Goal: Information Seeking & Learning: Find specific fact

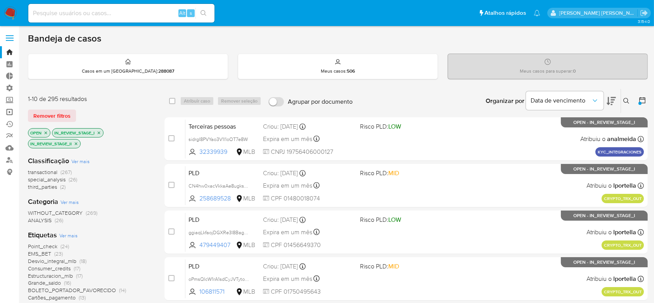
click at [14, 114] on link "Operações em massa" at bounding box center [46, 112] width 92 height 12
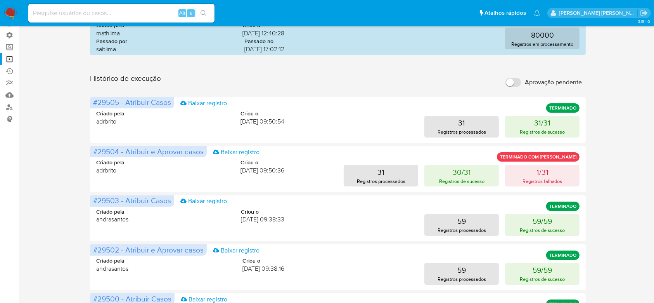
scroll to position [52, 0]
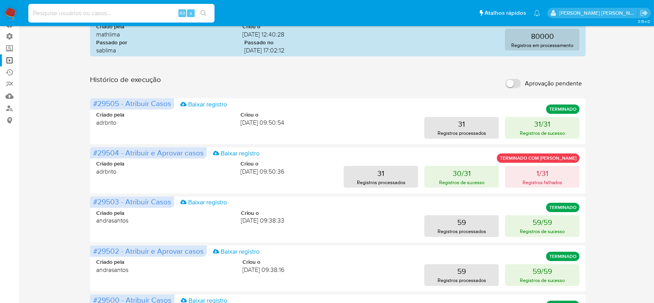
click at [118, 17] on input at bounding box center [121, 13] width 186 height 10
paste input "Eu sei que não, mas só pra morrer de certeza, porque o Kleber está me perguntad…"
type input "Eu sei que não, mas só pra morrer de certeza, porque o Kleber está me perguntad…"
click at [111, 5] on div "Eu sei que não, mas só pra morrer de certeza, porque o Kleber está me perguntad…" at bounding box center [121, 13] width 186 height 19
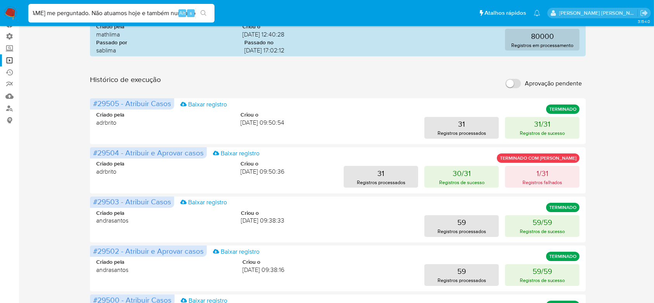
scroll to position [0, 0]
click at [111, 5] on div "Eu sei que não, mas só pra morrer de certeza, porque o Kleber está me perguntad…" at bounding box center [121, 13] width 186 height 19
click at [110, 11] on input "Eu sei que não, mas só pra morrer de certeza, porque o Kleber está me perguntad…" at bounding box center [121, 13] width 186 height 10
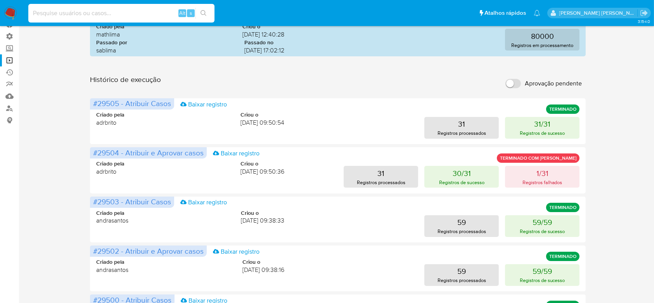
paste input "https://docs.google.com/document/d/1ktBEIuZT_N4bJT3yooEK7HS8G28Eu3ZkMEt6WlZvSOY…"
type input "https://docs.google.com/document/d/1ktBEIuZT_N4bJT3yooEK7HS8G28Eu3ZkMEt6WlZvSOY…"
click at [205, 14] on icon "search-icon" at bounding box center [204, 13] width 6 height 6
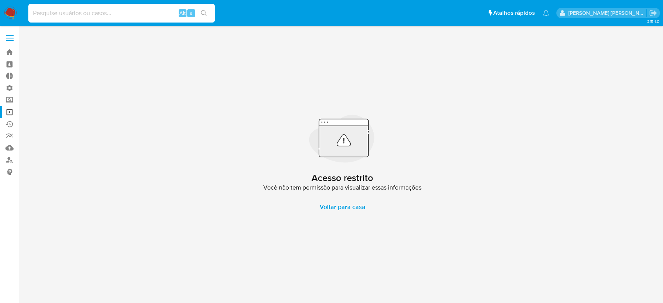
click at [109, 15] on input at bounding box center [121, 13] width 186 height 10
paste input "b5ChvfzGv6UDdBqlOU8UYY0Z"
type input "b5ChvfzGv6UDdBqlOU8UYY0Z"
click at [203, 10] on icon "search-icon" at bounding box center [204, 13] width 6 height 6
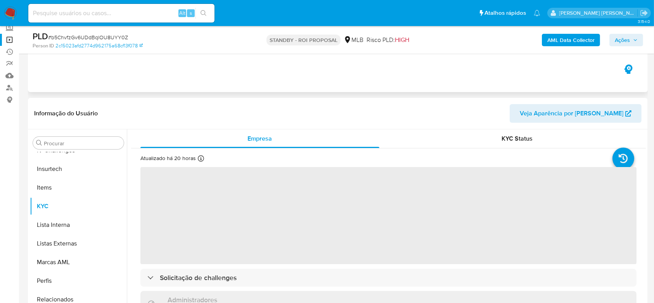
scroll to position [103, 0]
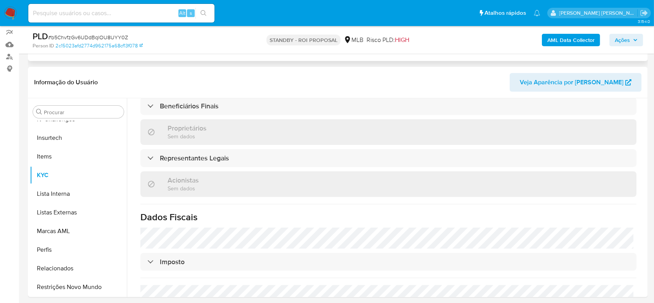
select select "10"
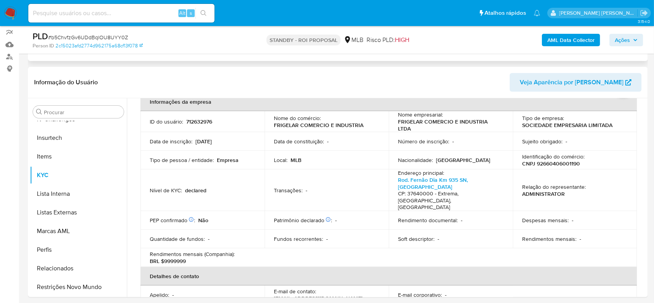
scroll to position [0, 0]
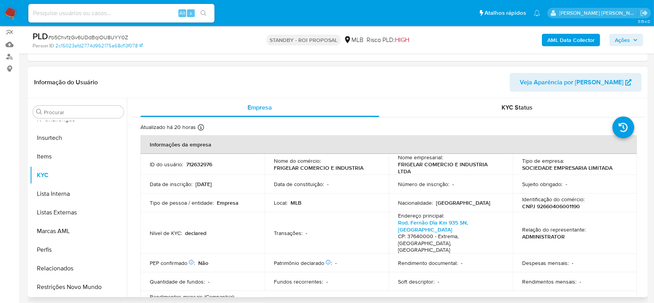
click at [567, 78] on span "Veja Aparência por Pessoa" at bounding box center [572, 82] width 104 height 19
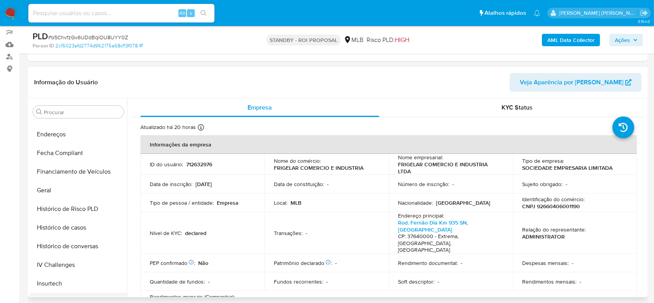
scroll to position [191, 0]
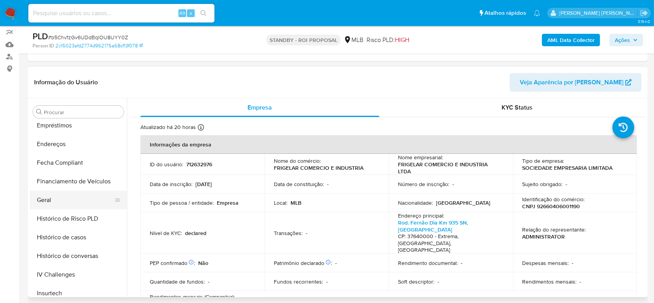
click at [68, 197] on button "Geral" at bounding box center [75, 200] width 91 height 19
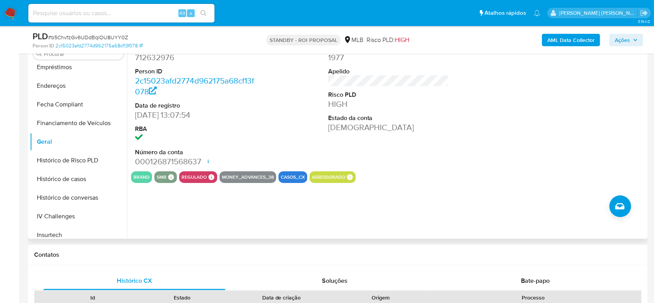
scroll to position [207, 0]
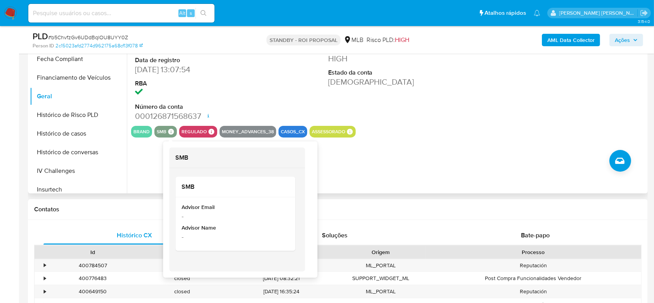
click at [170, 134] on icon at bounding box center [171, 131] width 7 height 7
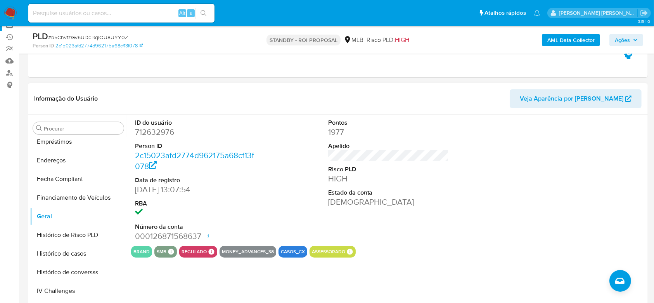
scroll to position [103, 0]
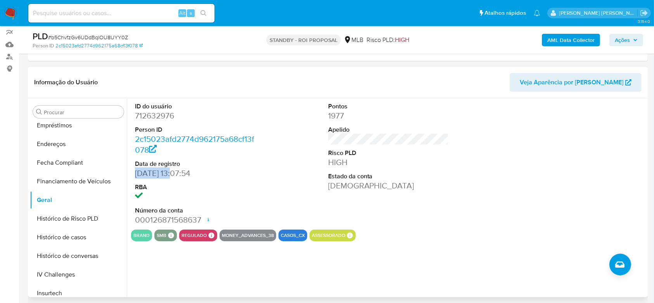
drag, startPoint x: 136, startPoint y: 172, endPoint x: 177, endPoint y: 173, distance: 40.8
click at [177, 173] on dd "08/02/2021 13:07:54" at bounding box center [195, 173] width 121 height 11
copy dd "08/02/2021"
click at [156, 114] on dd "712632976" at bounding box center [195, 115] width 121 height 11
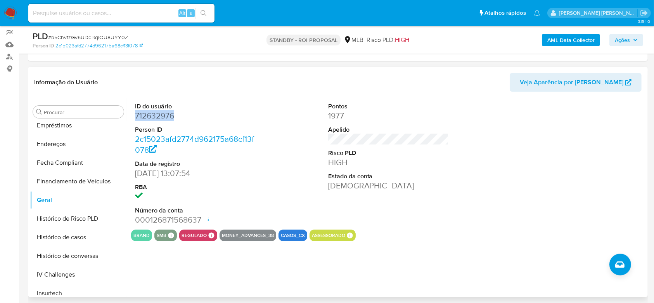
copy dd "712632976"
click at [97, 17] on input at bounding box center [121, 13] width 186 height 10
paste input "712632976"
paste input "8rDuMAaCofN4UyAObp69SpWp"
click at [129, 15] on input "7126329768rDuMAaCofN4UyAObp69SpWp" at bounding box center [121, 13] width 186 height 10
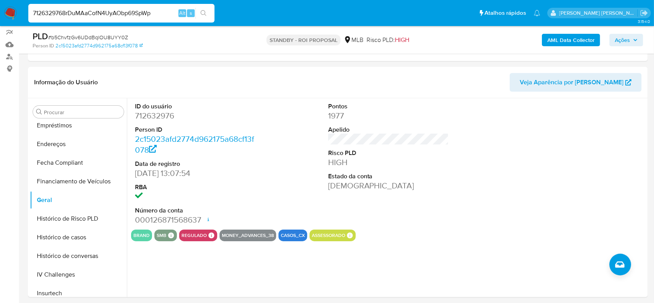
click at [129, 15] on input "7126329768rDuMAaCofN4UyAObp69SpWp" at bounding box center [121, 13] width 186 height 10
paste input
type input "8rDuMAaCofN4UyAObp69SpWp"
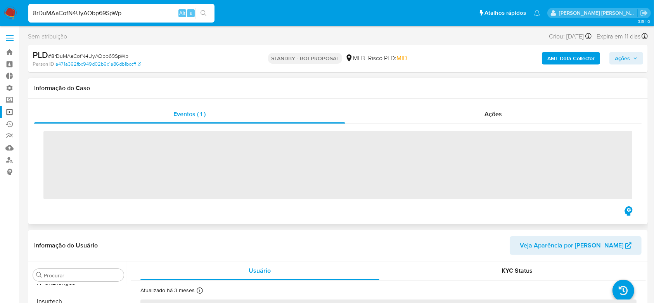
scroll to position [347, 0]
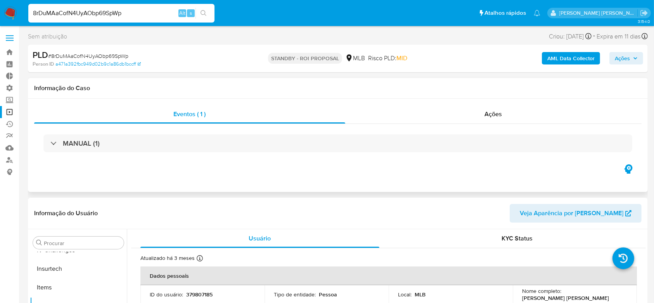
select select "10"
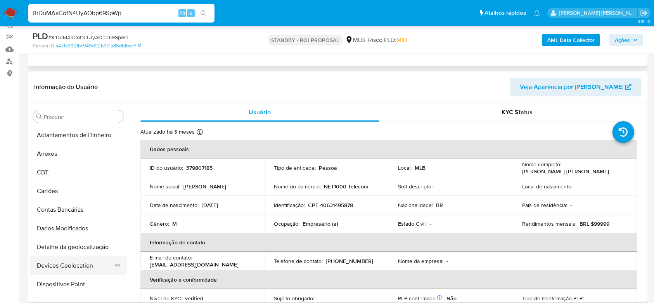
scroll to position [52, 0]
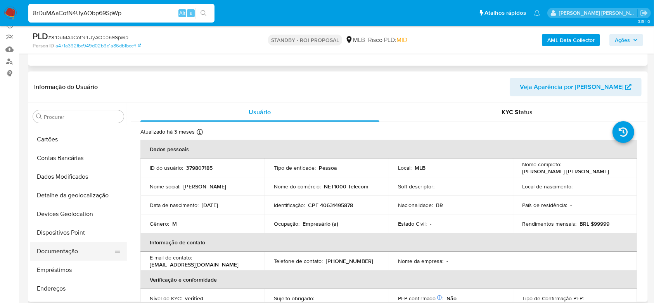
click at [62, 250] on button "Documentação" at bounding box center [75, 251] width 91 height 19
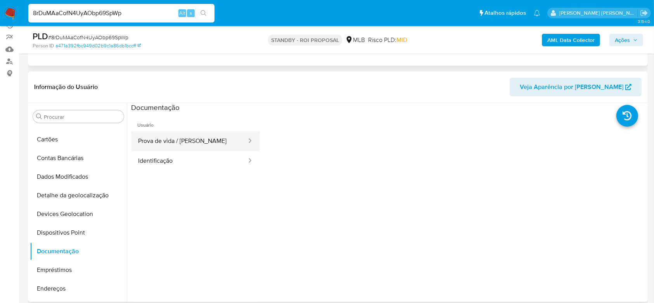
click at [183, 142] on button "Prova de vida / Selfie" at bounding box center [189, 141] width 116 height 20
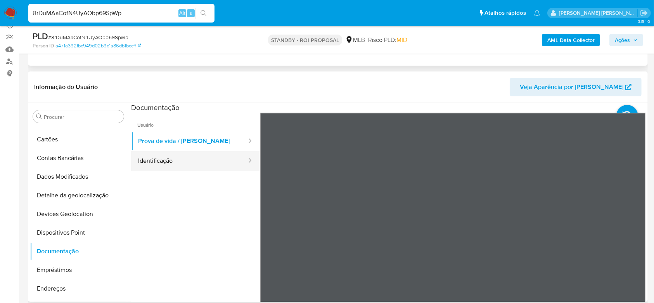
click at [133, 166] on button "Identificação" at bounding box center [189, 161] width 116 height 20
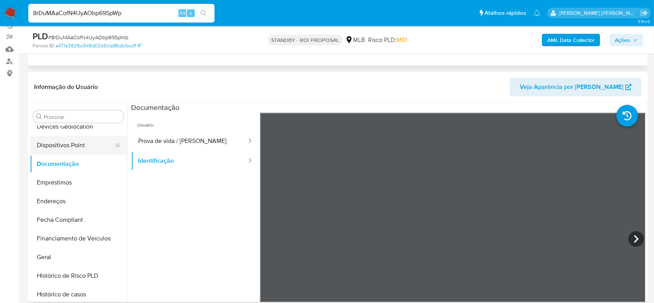
scroll to position [155, 0]
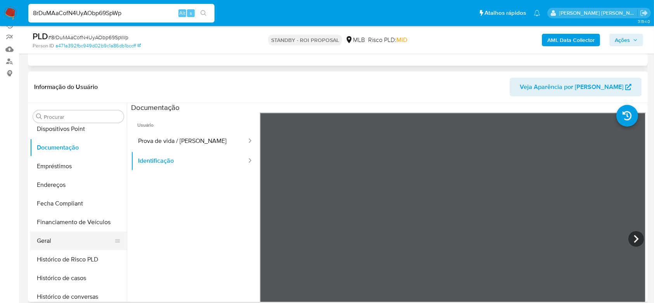
click at [61, 239] on button "Geral" at bounding box center [75, 240] width 91 height 19
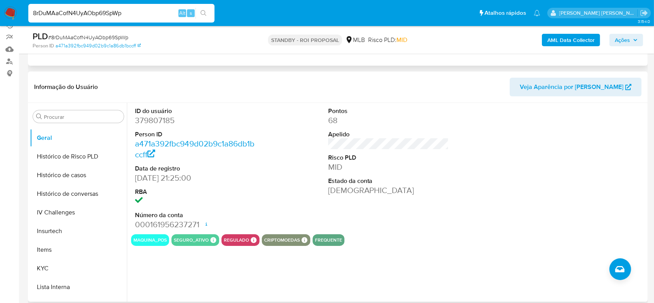
scroll to position [258, 0]
click at [61, 191] on button "Histórico de conversas" at bounding box center [75, 193] width 91 height 19
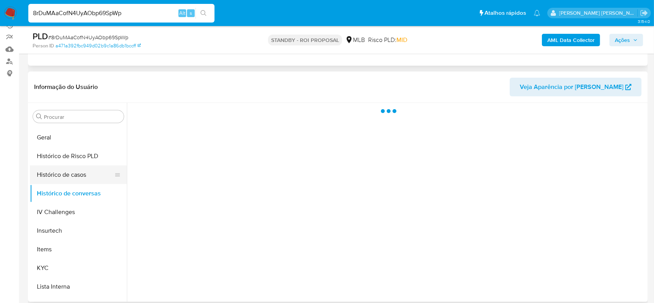
click at [67, 178] on button "Histórico de casos" at bounding box center [75, 174] width 91 height 19
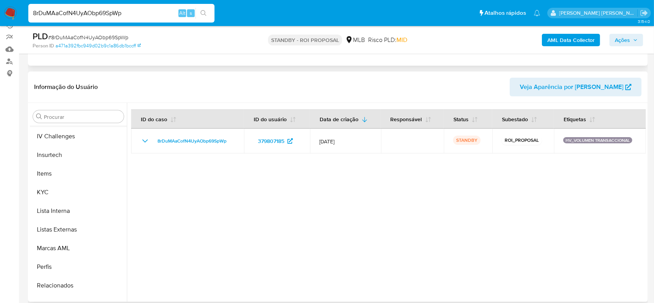
scroll to position [347, 0]
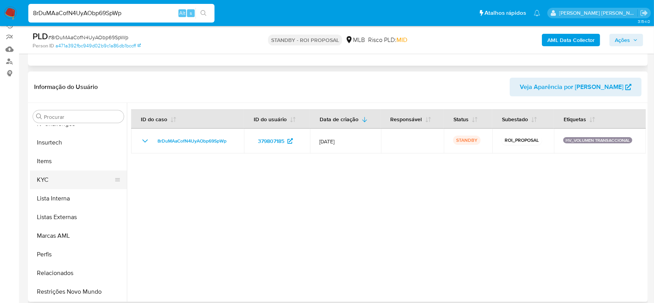
click at [52, 173] on button "KYC" at bounding box center [75, 179] width 91 height 19
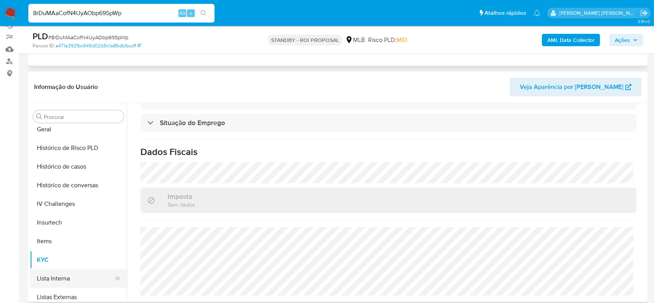
scroll to position [243, 0]
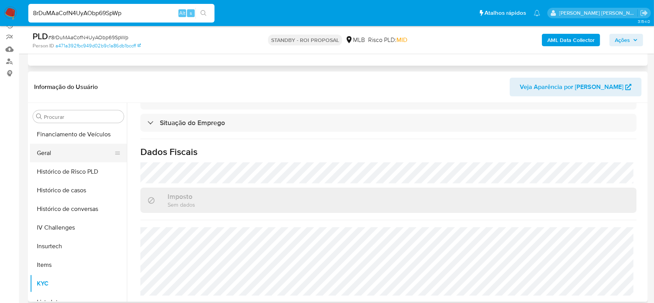
click at [49, 153] on button "Geral" at bounding box center [75, 153] width 91 height 19
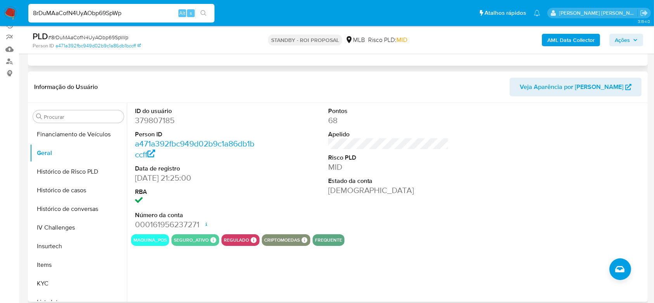
click at [157, 118] on dd "379807185" at bounding box center [195, 120] width 121 height 11
click at [116, 16] on input "8rDuMAaCofN4UyAObp69SpWp" at bounding box center [121, 13] width 186 height 10
paste input "b5ChvfzGv6UDdBqlOU8UYY0Z"
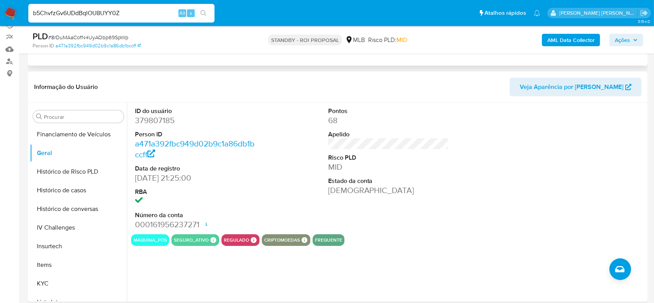
type input "b5ChvfzGv6UDdBqlOU8UYY0Z"
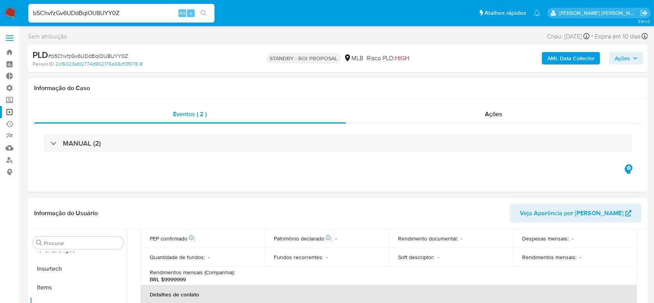
scroll to position [354, 0]
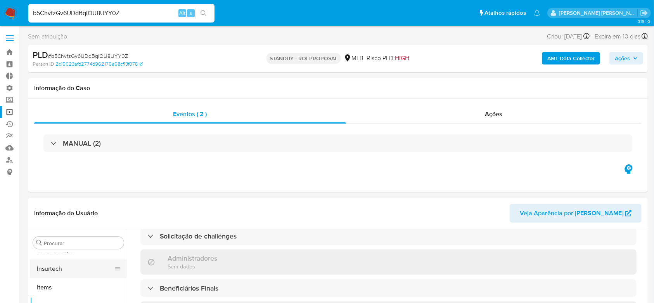
select select "10"
click at [64, 267] on button "Dados Modificados" at bounding box center [75, 266] width 91 height 19
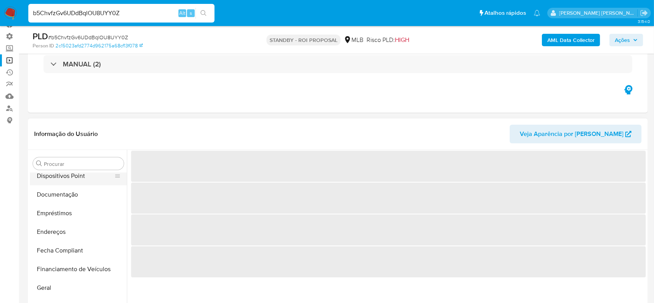
scroll to position [207, 0]
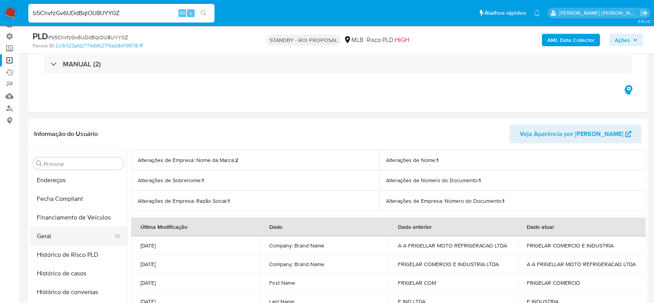
click at [73, 233] on button "Geral" at bounding box center [75, 236] width 91 height 19
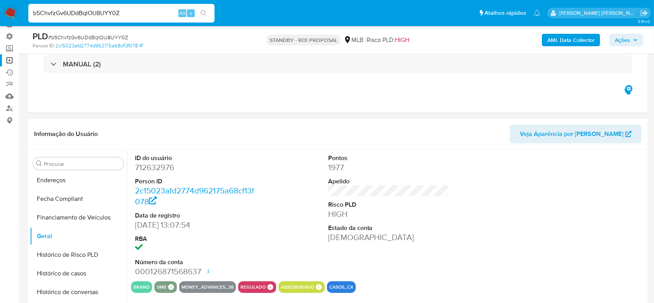
click at [152, 166] on dd "712632976" at bounding box center [195, 167] width 121 height 11
copy dd "712632976"
click at [42, 14] on input "b5ChvfzGv6UDdBqlOU8UYY0Z" at bounding box center [121, 13] width 186 height 10
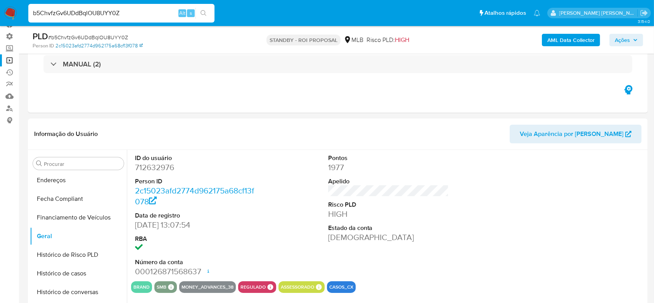
paste input "2488908930"
type input "2488908930"
click at [208, 18] on button "search-icon" at bounding box center [204, 13] width 16 height 11
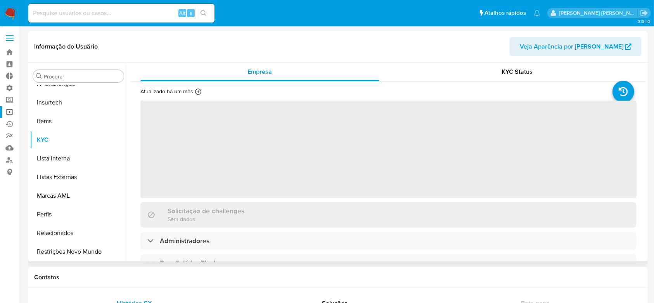
scroll to position [347, 0]
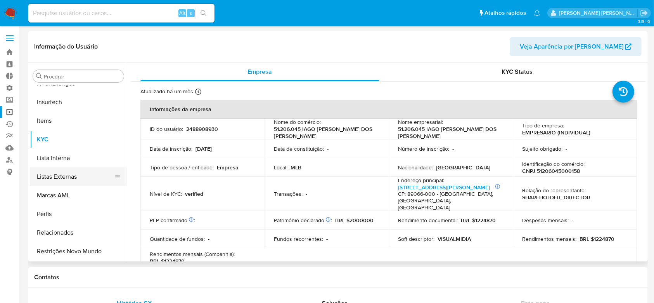
select select "10"
click at [590, 45] on span "Veja Aparência por Pessoa" at bounding box center [572, 46] width 104 height 19
click at [7, 45] on label at bounding box center [9, 38] width 19 height 16
click at [0, 0] on input "checkbox" at bounding box center [0, 0] width 0 height 0
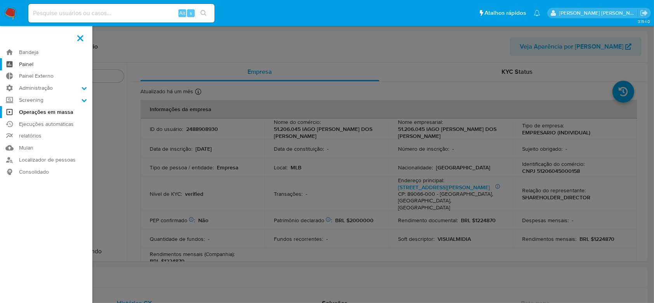
click at [16, 58] on link "Painel" at bounding box center [46, 64] width 92 height 12
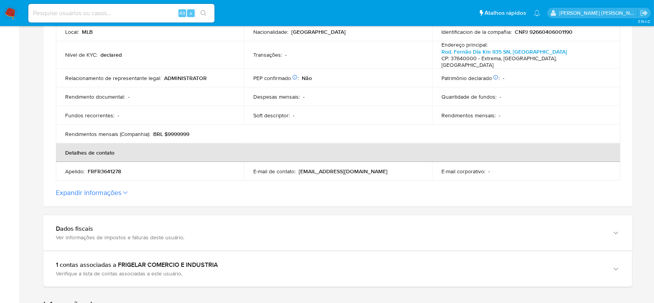
scroll to position [258, 0]
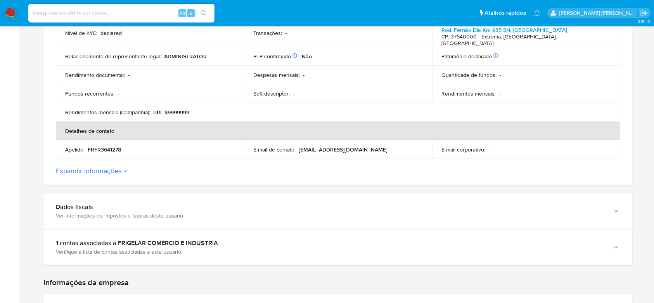
click at [123, 167] on label "Expandir informações" at bounding box center [338, 171] width 564 height 9
click at [121, 167] on button "Expandir informações" at bounding box center [89, 171] width 66 height 9
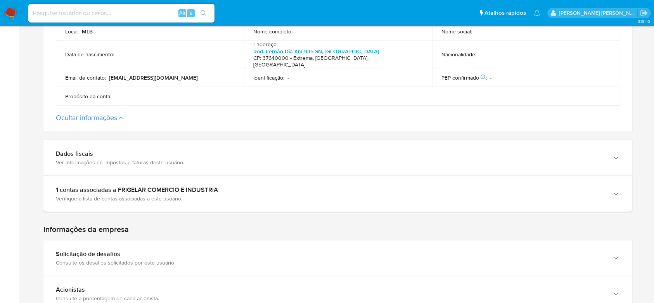
scroll to position [466, 0]
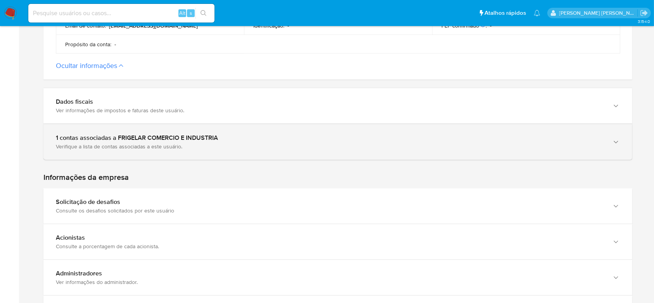
click at [153, 134] on div "1 contas associadas a FRIGELAR COMERCIO E INDUSTRIA" at bounding box center [330, 138] width 549 height 8
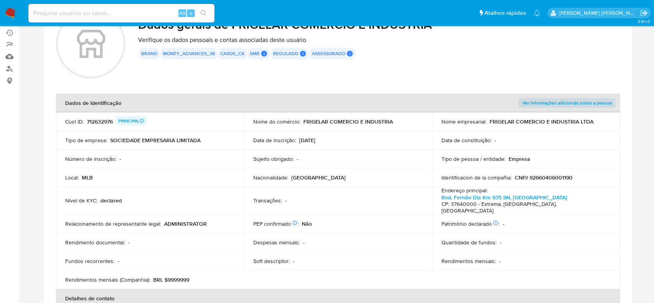
scroll to position [0, 0]
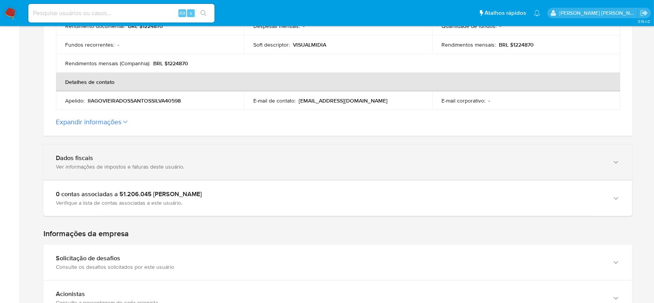
scroll to position [310, 0]
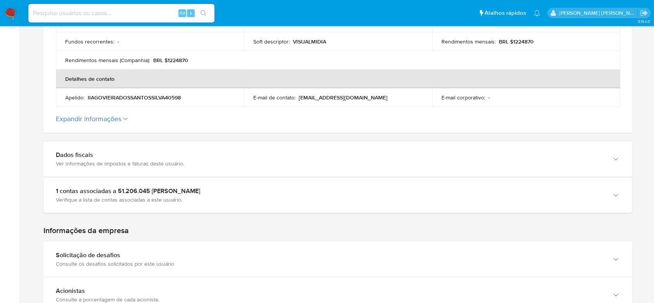
click at [121, 114] on button "Expandir informações" at bounding box center [89, 118] width 66 height 9
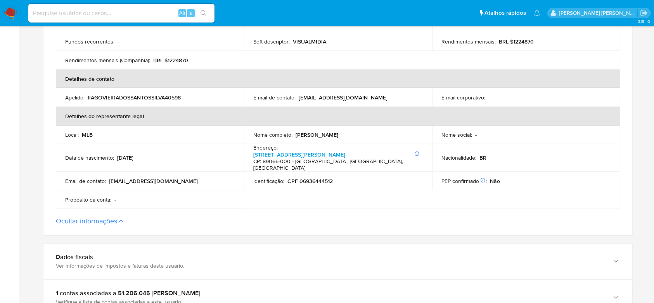
click at [121, 111] on th "Detalhes do representante legal" at bounding box center [338, 116] width 565 height 19
click at [120, 217] on label "Ocultar informações" at bounding box center [338, 221] width 564 height 9
click at [117, 217] on button "Ocultar informações" at bounding box center [86, 221] width 61 height 9
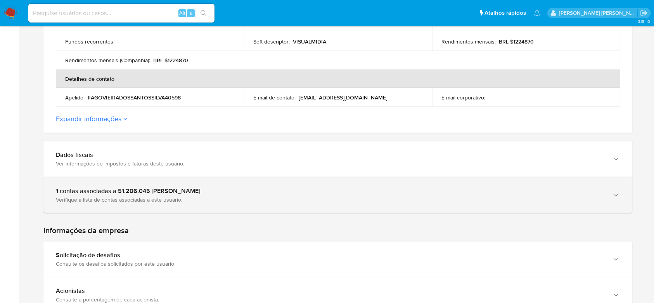
click at [120, 196] on div "Verifique a lista de contas associadas a este usuário." at bounding box center [330, 199] width 549 height 7
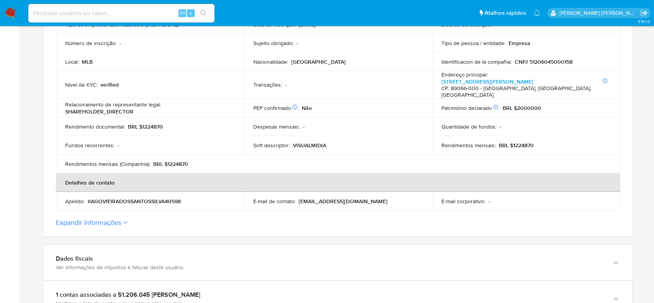
scroll to position [0, 0]
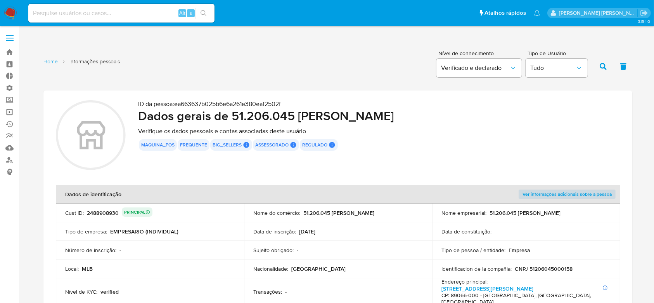
click at [10, 115] on link "Operações em massa" at bounding box center [46, 112] width 92 height 12
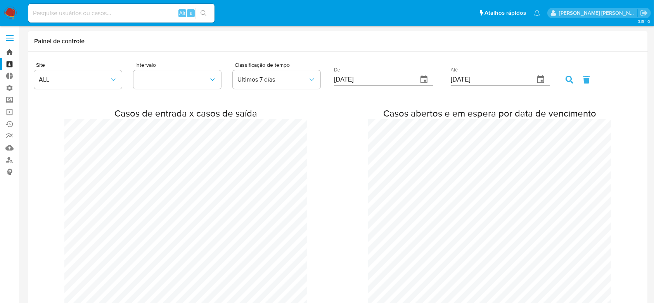
click at [9, 51] on link "Bandeja" at bounding box center [46, 52] width 92 height 12
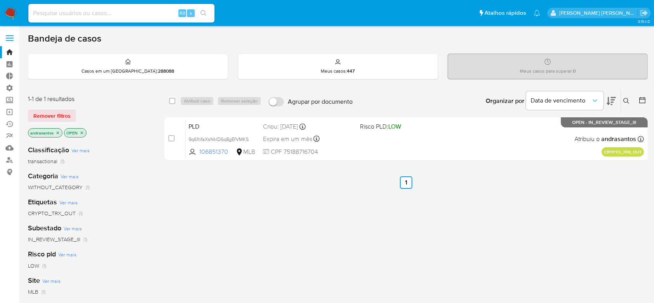
click at [57, 131] on icon "close-filter" at bounding box center [58, 132] width 3 height 3
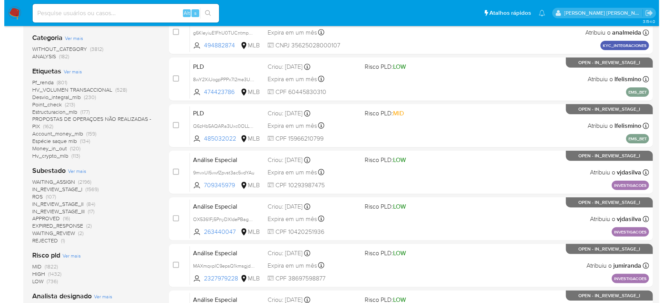
scroll to position [155, 0]
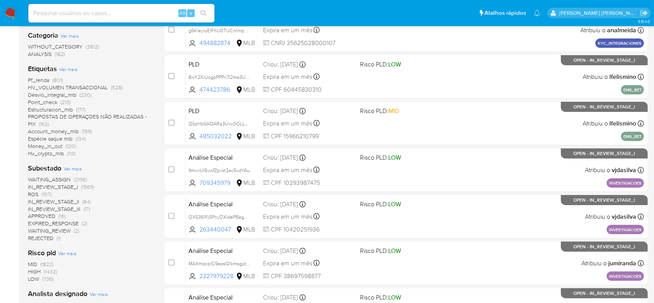
click at [84, 169] on div "Subestado Ver mais WAITING_ASSIGN (2196) IN_REVIEW_STAGE_I (1569) ROS (107) IN_…" at bounding box center [90, 202] width 124 height 78
click at [70, 167] on span "Ver mais" at bounding box center [73, 168] width 18 height 7
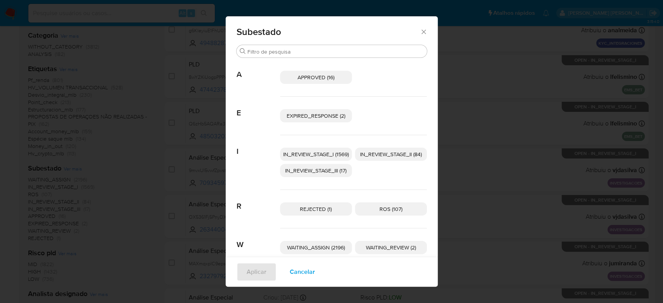
click at [308, 150] on span "IN_REVIEW_STAGE_I (1569)" at bounding box center [316, 154] width 66 height 8
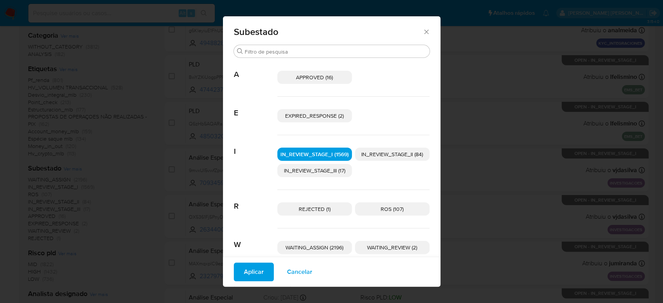
click at [388, 154] on span "IN_REVIEW_STAGE_II (84)" at bounding box center [392, 154] width 62 height 8
click at [244, 273] on span "Aplicar" at bounding box center [254, 271] width 20 height 17
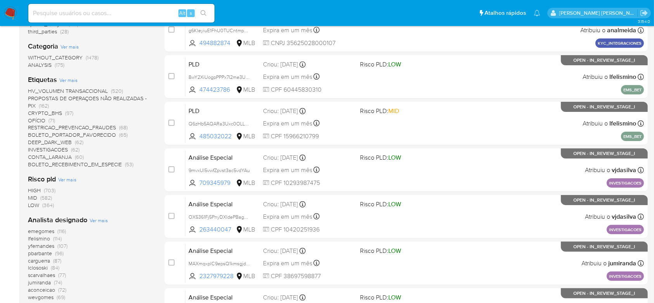
scroll to position [207, 0]
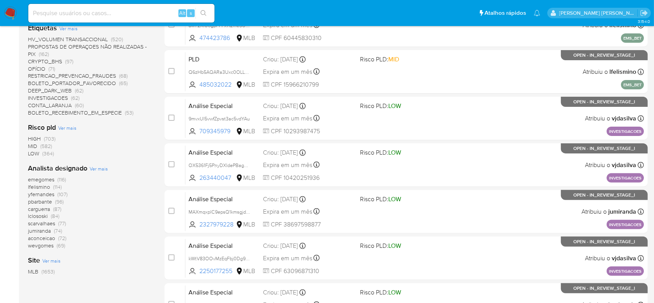
click at [97, 165] on span "Ver mais" at bounding box center [99, 168] width 18 height 7
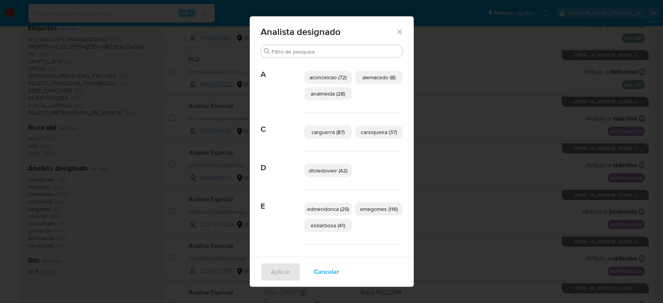
click at [398, 32] on icon "Fechar" at bounding box center [399, 32] width 8 height 8
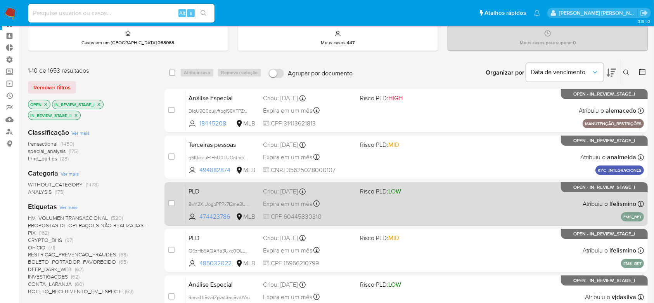
scroll to position [0, 0]
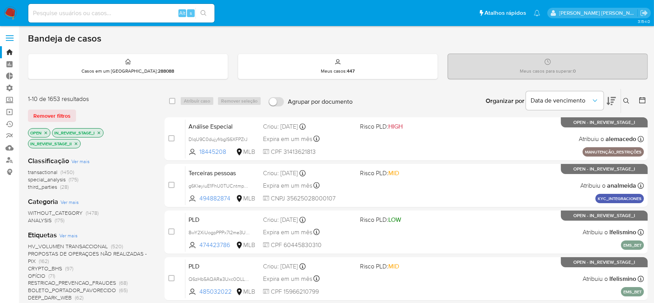
click at [639, 97] on icon at bounding box center [643, 100] width 8 height 8
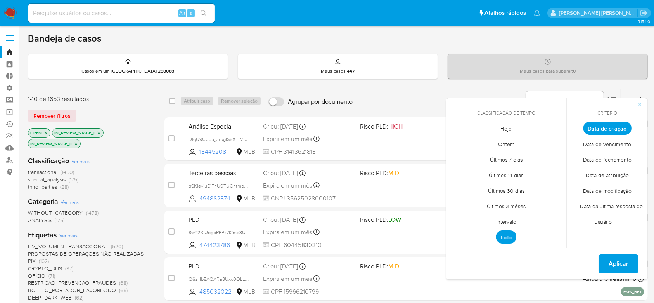
click at [509, 220] on span "Intervalo" at bounding box center [506, 222] width 36 height 16
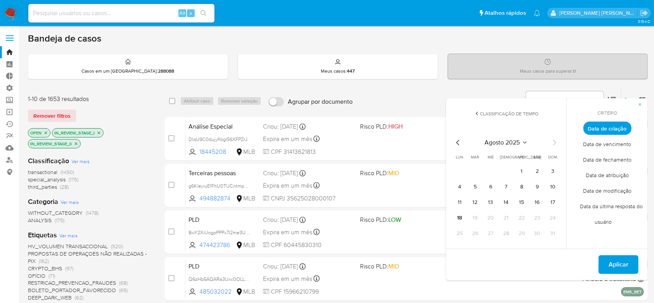
click at [458, 141] on icon "Mes anterior" at bounding box center [457, 142] width 3 height 5
click at [475, 172] on button "1" at bounding box center [475, 171] width 12 height 12
click at [553, 142] on icon "Mes siguiente" at bounding box center [554, 142] width 9 height 9
click at [538, 185] on button "9" at bounding box center [537, 186] width 12 height 12
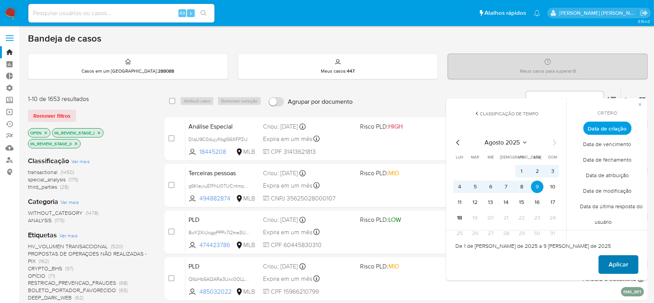
click at [619, 264] on span "Aplicar" at bounding box center [619, 264] width 20 height 17
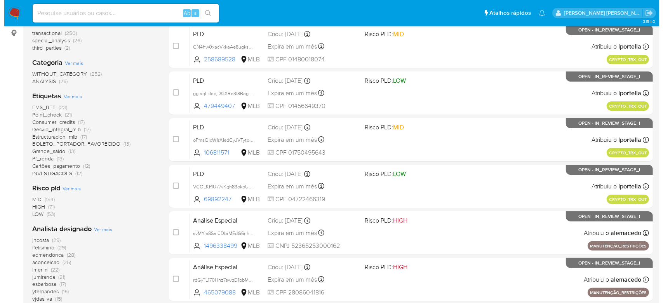
scroll to position [155, 0]
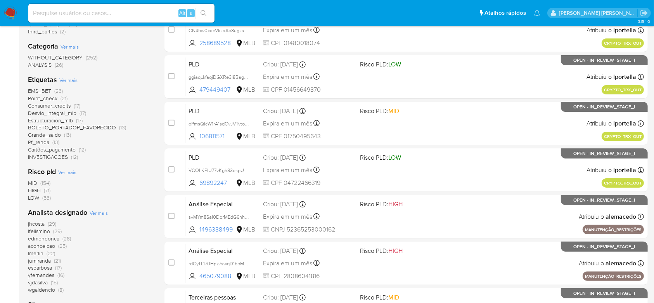
click at [101, 211] on span "Ver mais" at bounding box center [99, 212] width 18 height 7
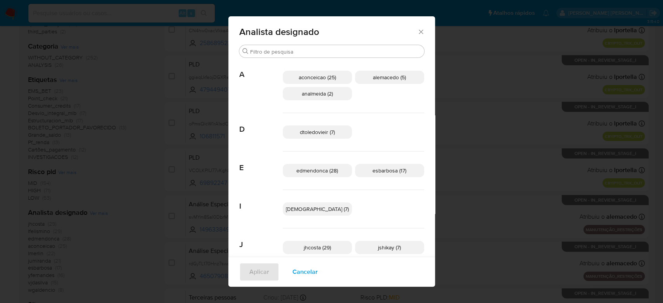
click at [317, 76] on span "aconceicao (25)" at bounding box center [316, 77] width 37 height 8
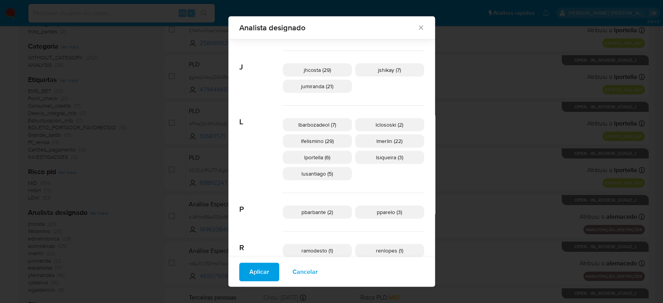
scroll to position [175, 0]
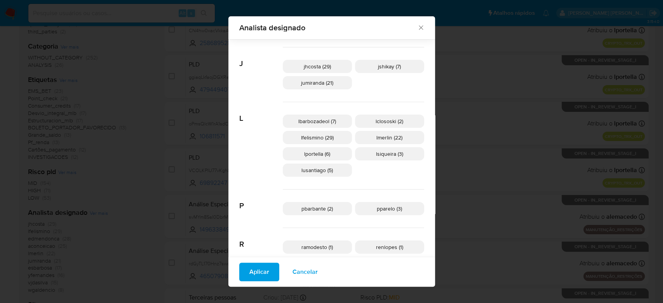
click at [316, 82] on span "jumiranda (21)" at bounding box center [317, 83] width 32 height 8
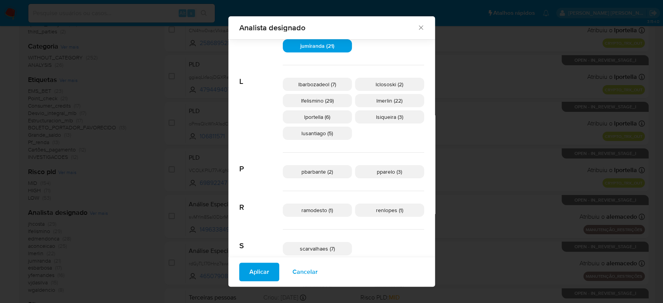
scroll to position [227, 0]
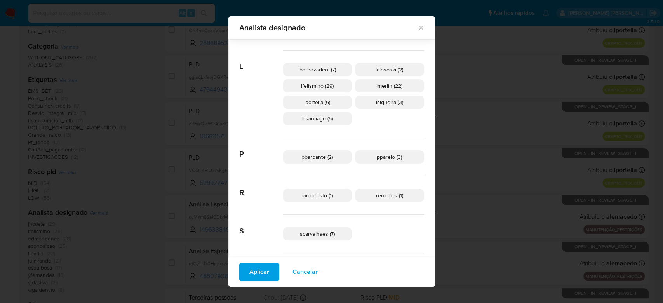
click at [317, 87] on span "lfelismino (29)" at bounding box center [317, 86] width 33 height 8
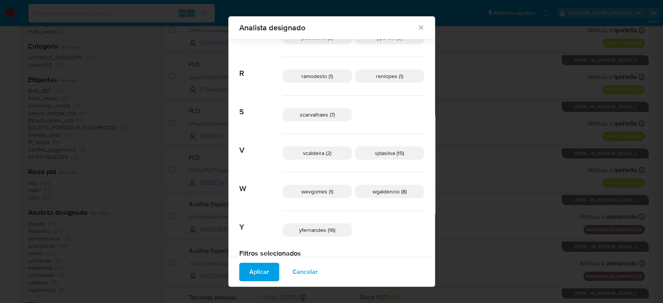
scroll to position [348, 0]
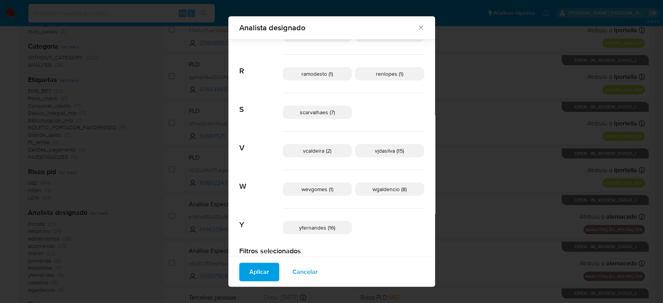
click at [375, 151] on span "vjdasilva (15)" at bounding box center [389, 151] width 29 height 8
click at [265, 271] on button "Aplicar" at bounding box center [259, 271] width 40 height 19
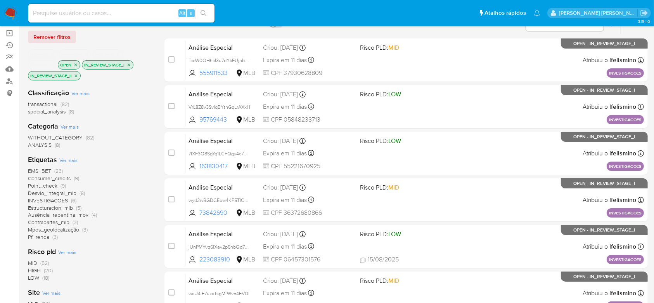
scroll to position [103, 0]
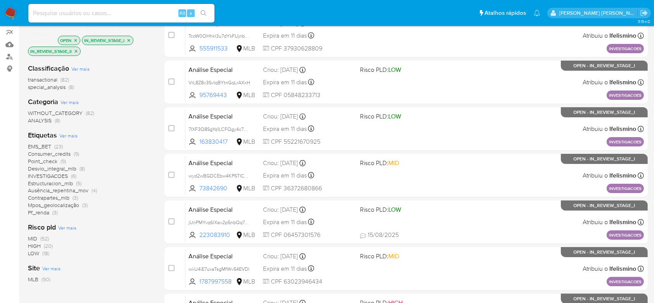
click at [49, 145] on span "EMS_BET" at bounding box center [39, 146] width 23 height 8
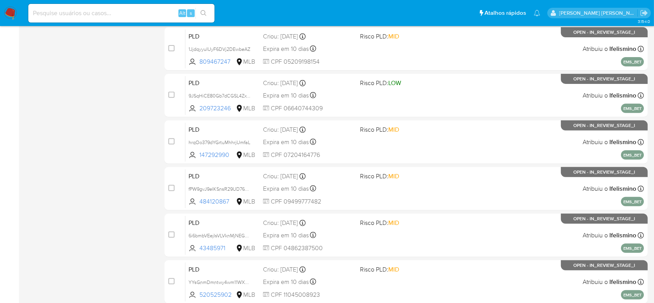
scroll to position [309, 0]
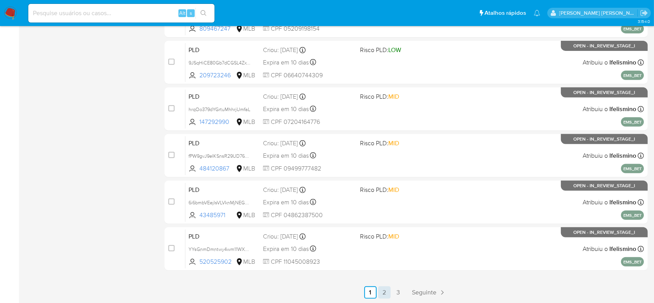
click at [390, 293] on link "2" at bounding box center [384, 292] width 12 height 12
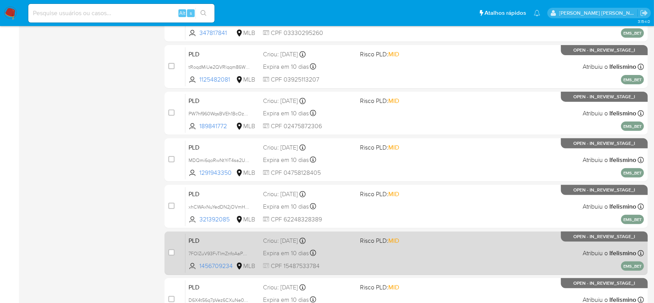
scroll to position [309, 0]
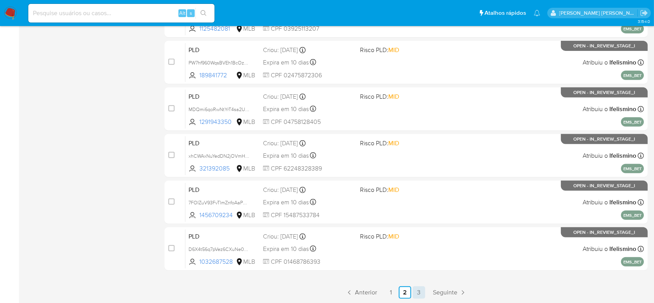
click at [418, 292] on link "3" at bounding box center [419, 292] width 12 height 12
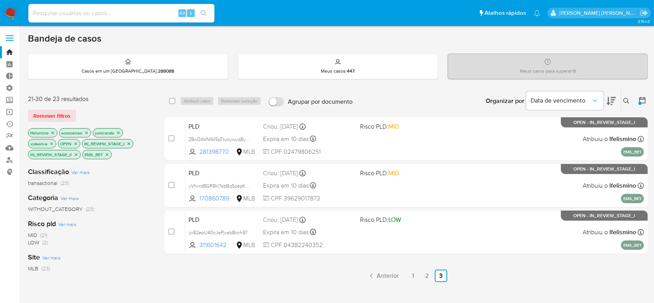
click at [108, 154] on icon "close-filter" at bounding box center [107, 154] width 3 height 3
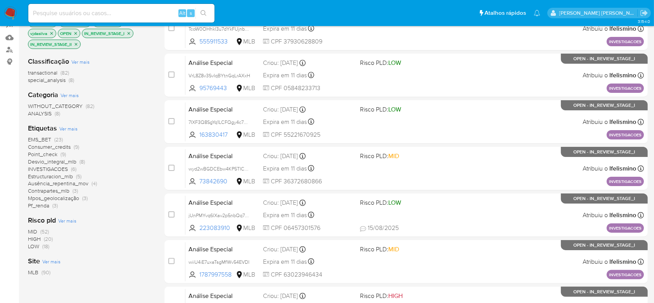
scroll to position [155, 0]
